Goal: Obtain resource: Download file/media

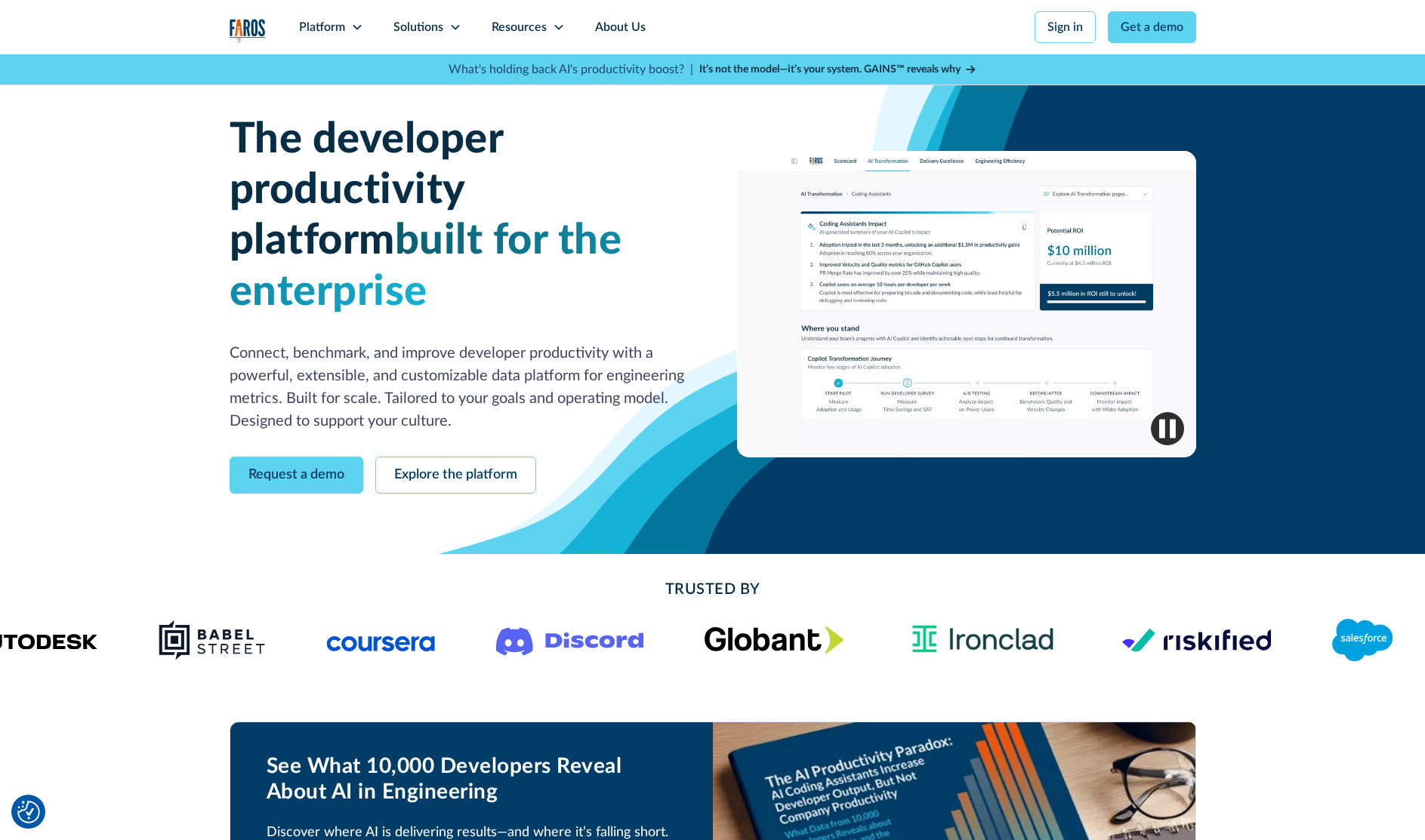
click at [753, 66] on strong "It’s not the model—it’s your system. GAINS™ reveals why" at bounding box center [830, 69] width 261 height 11
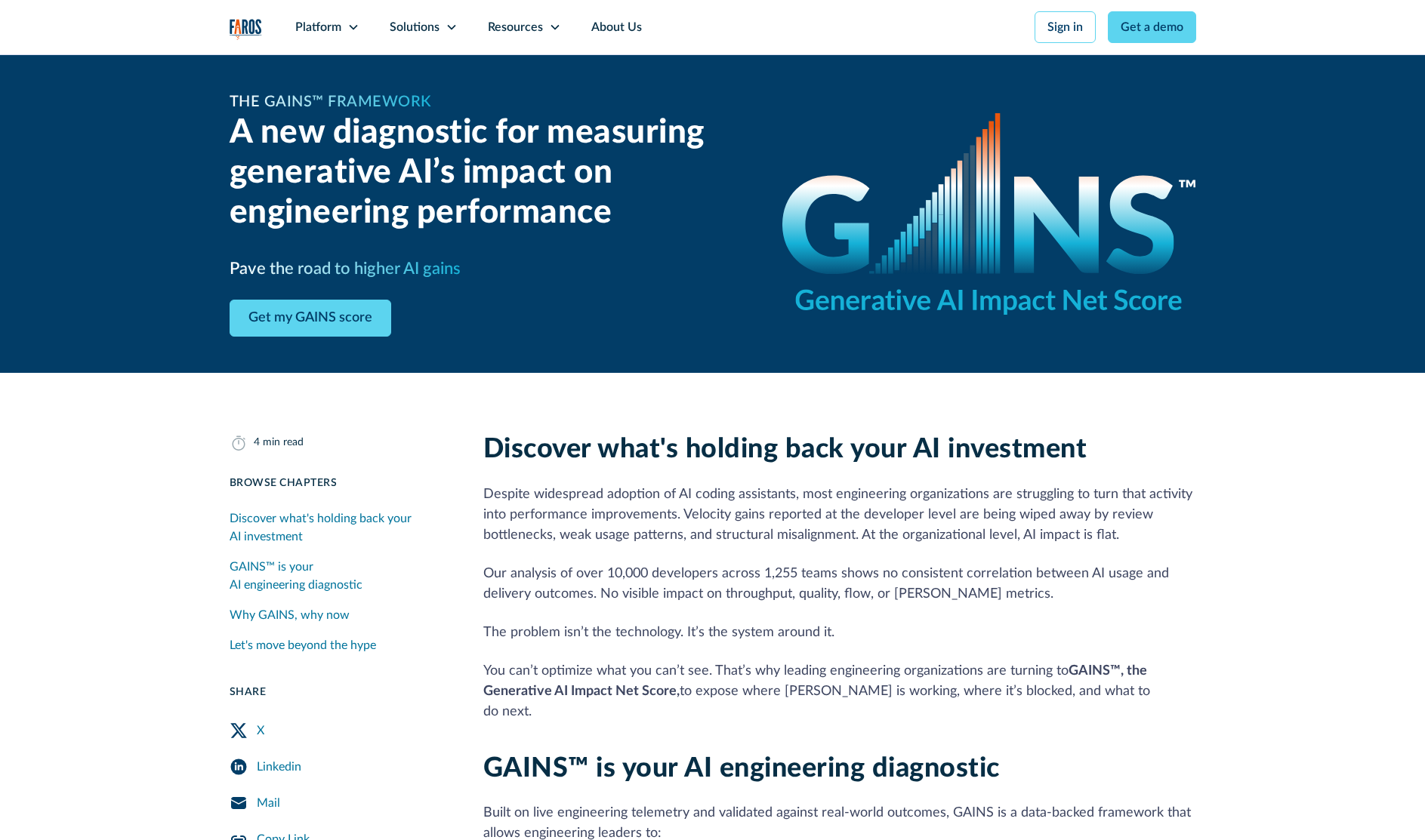
click at [929, 66] on div "The GAINS™ Framework A new diagnostic for measuring generative AI’s impact on e…" at bounding box center [712, 214] width 967 height 319
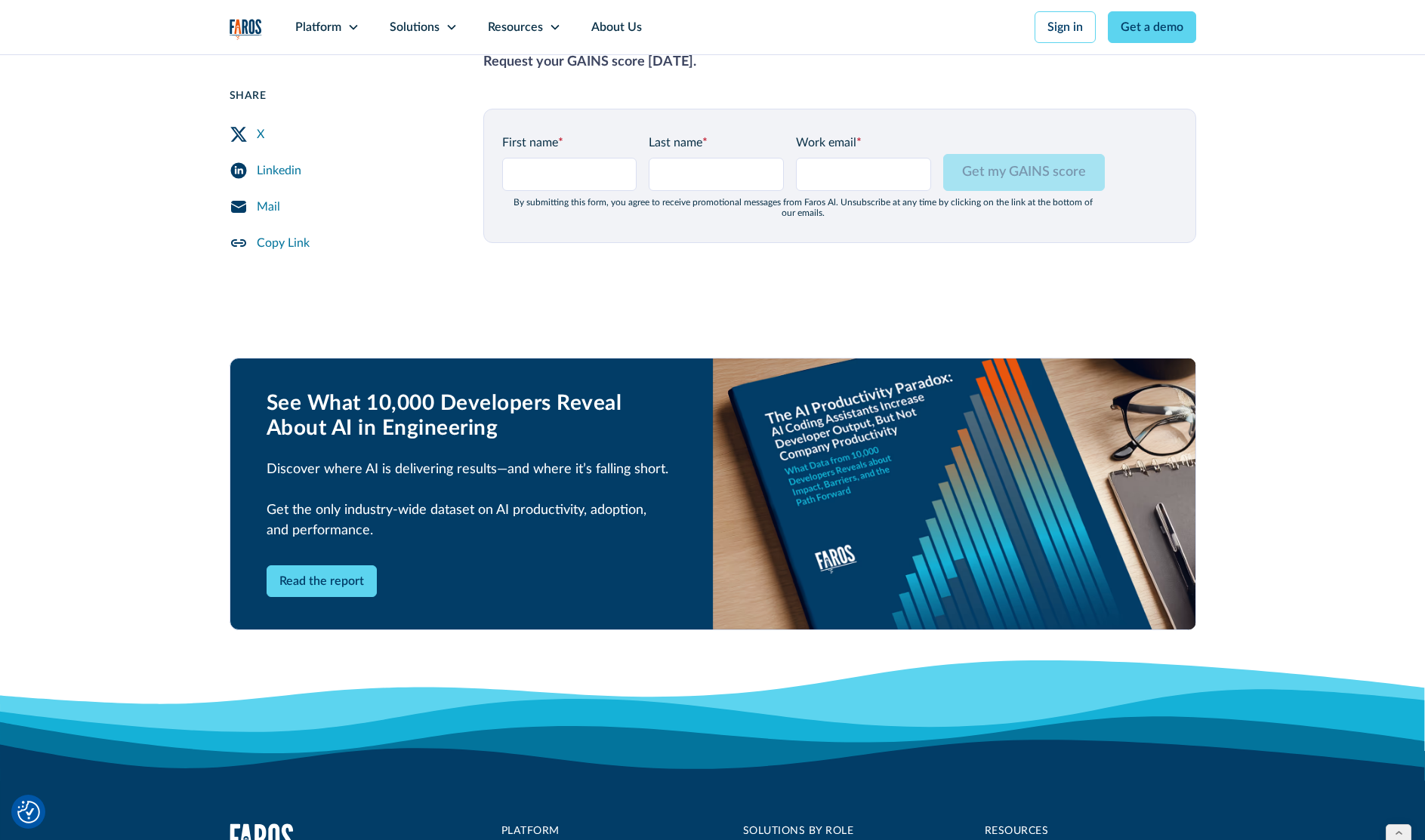
scroll to position [1929, 0]
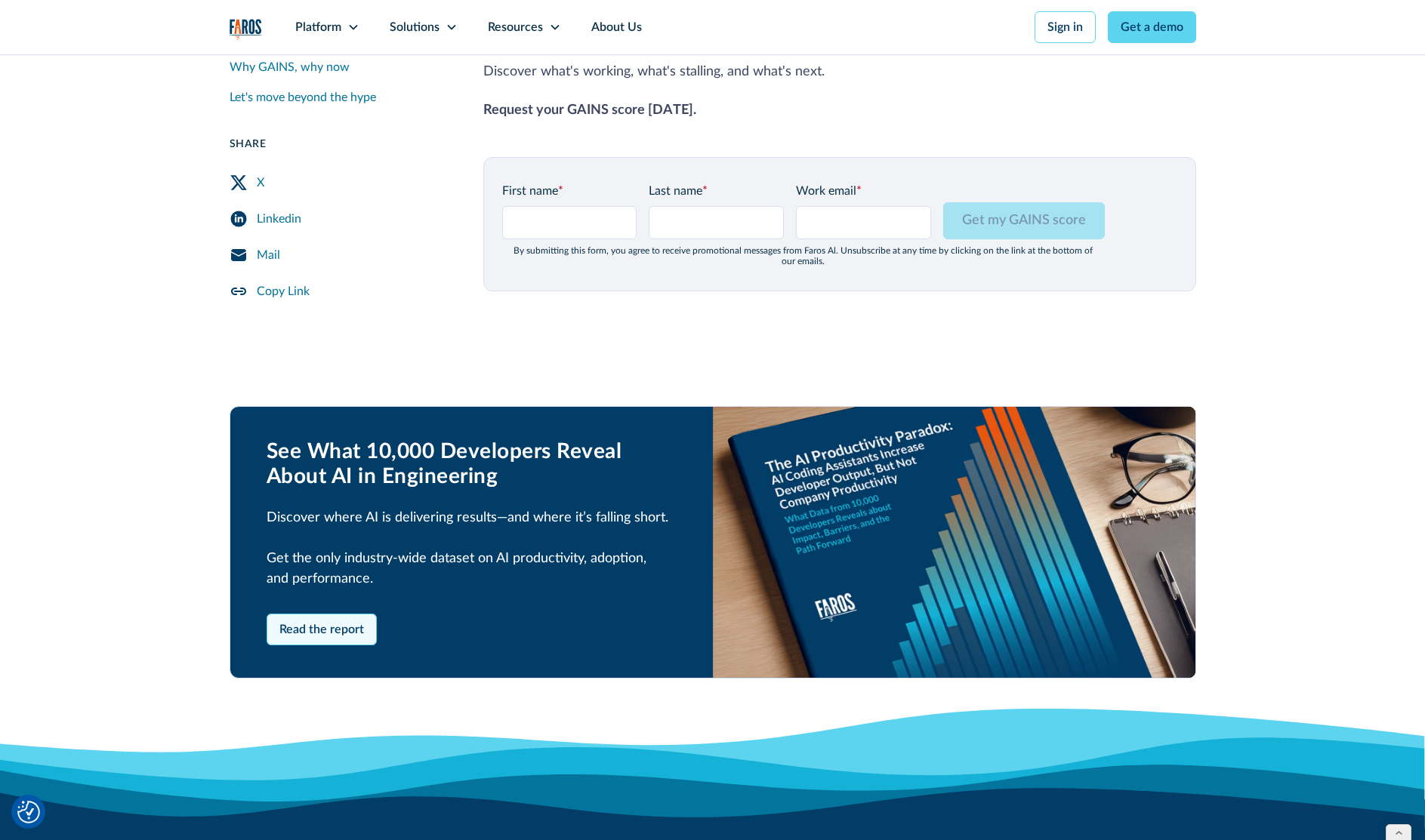
click at [310, 614] on link "Read the report" at bounding box center [321, 629] width 110 height 32
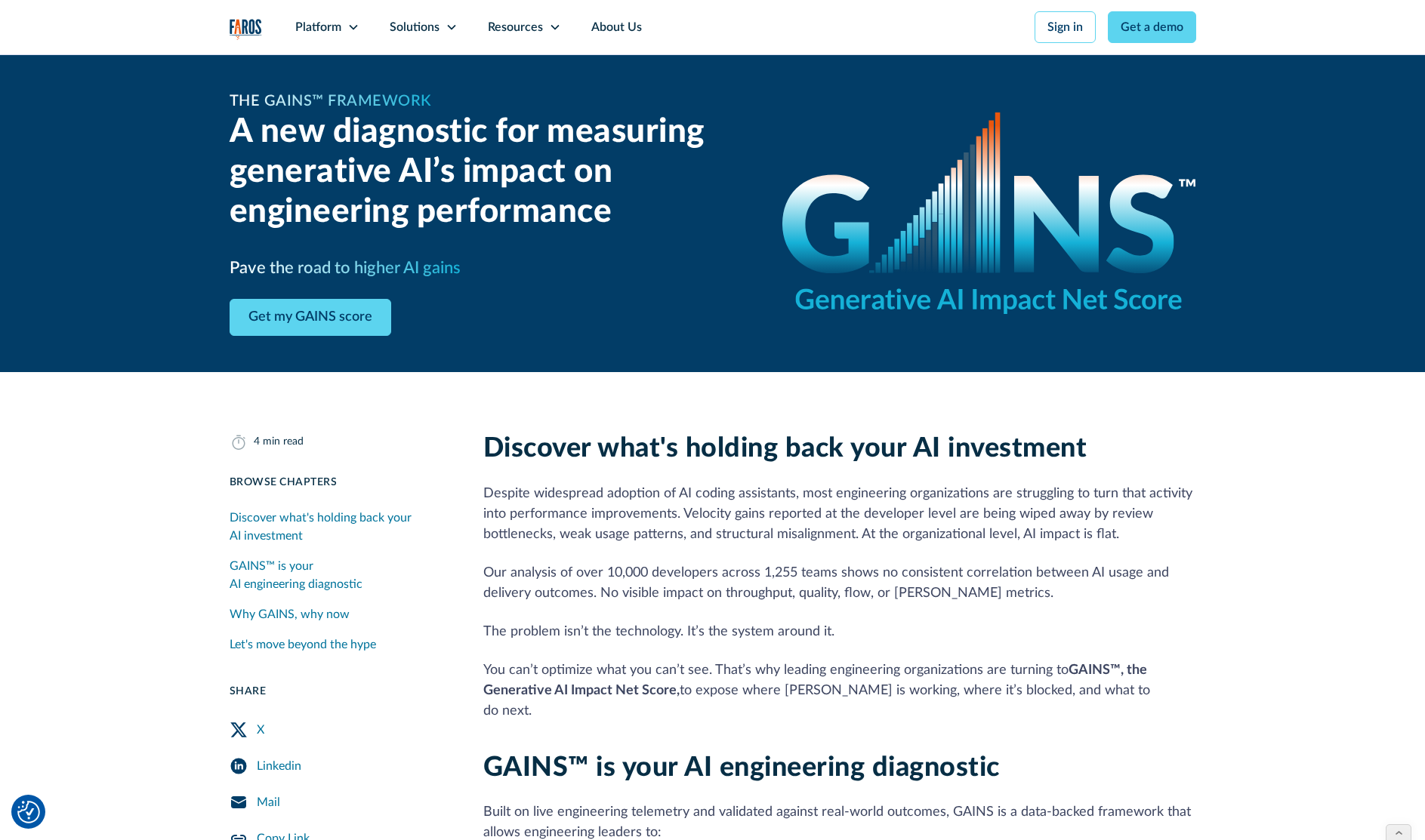
scroll to position [0, 0]
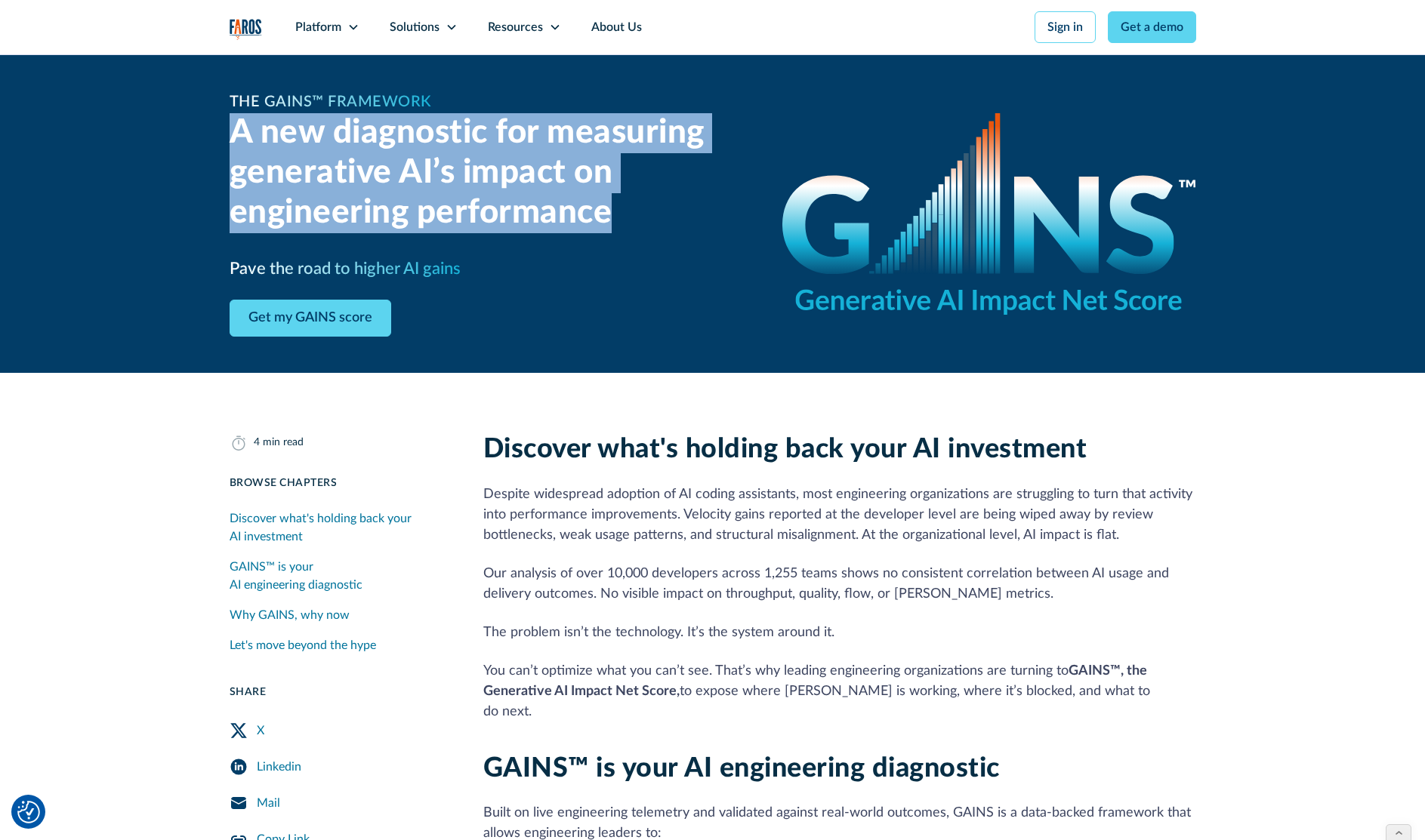
drag, startPoint x: 613, startPoint y: 216, endPoint x: 226, endPoint y: 143, distance: 393.8
click at [226, 143] on div "The GAINS™ Framework A new diagnostic for measuring generative AI’s impact on e…" at bounding box center [712, 214] width 1425 height 319
copy h2 "A new diagnostic for measuring generative AI’s impact on engineering performance"
